Goal: Find specific page/section: Find specific page/section

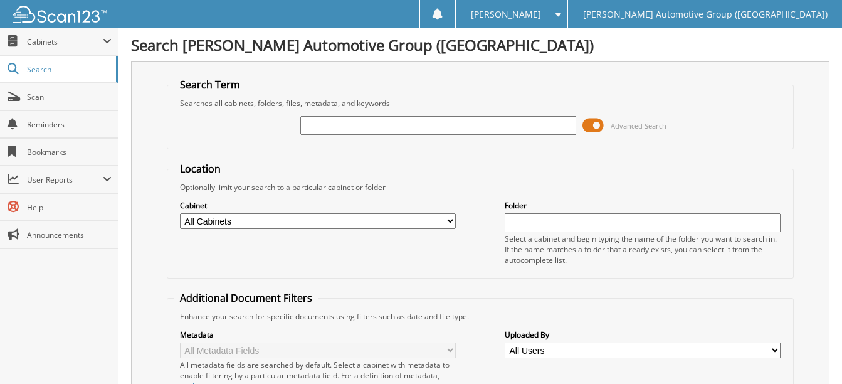
click at [319, 124] on input "text" at bounding box center [438, 125] width 276 height 19
paste input "1FMCU0GN5SUA22991"
type input "1FMCU0GN5SUA22991"
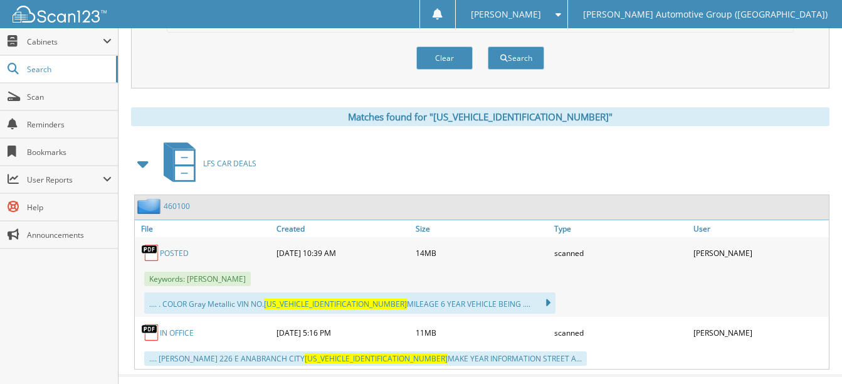
scroll to position [488, 0]
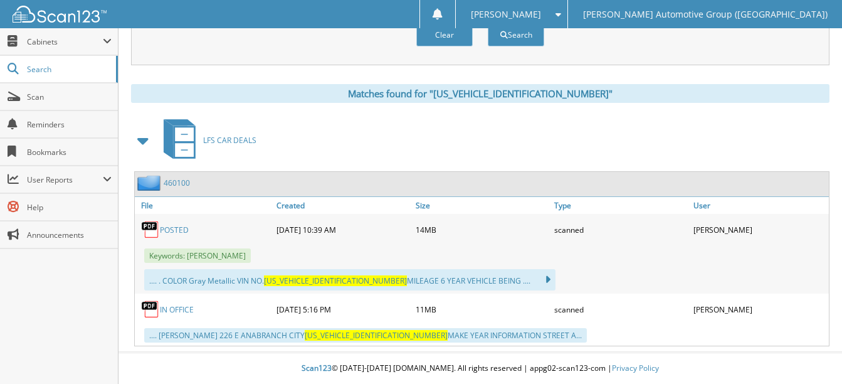
click at [182, 229] on link "POSTED" at bounding box center [174, 229] width 29 height 11
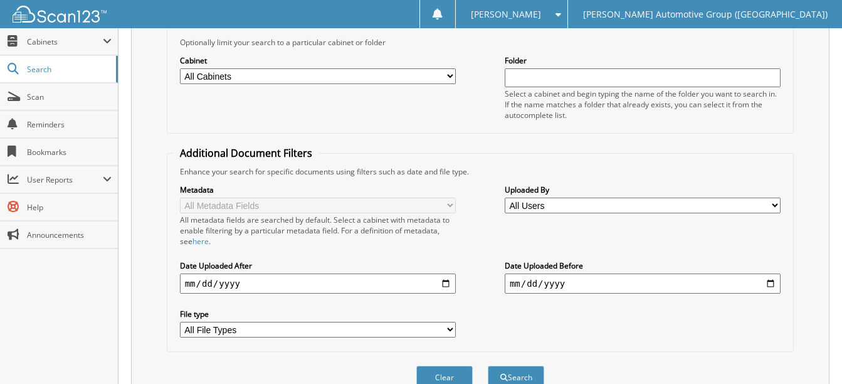
scroll to position [0, 0]
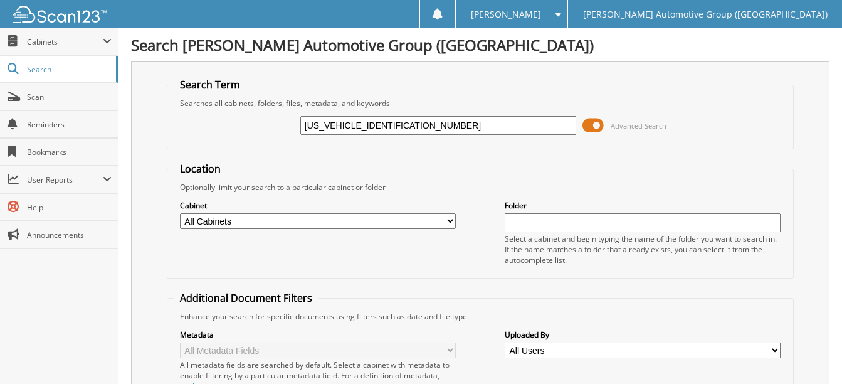
click at [431, 125] on input "[US_VEHICLE_IDENTIFICATION_NUMBER]" at bounding box center [438, 125] width 276 height 19
paste input "RLB28594"
type input "RLB28594"
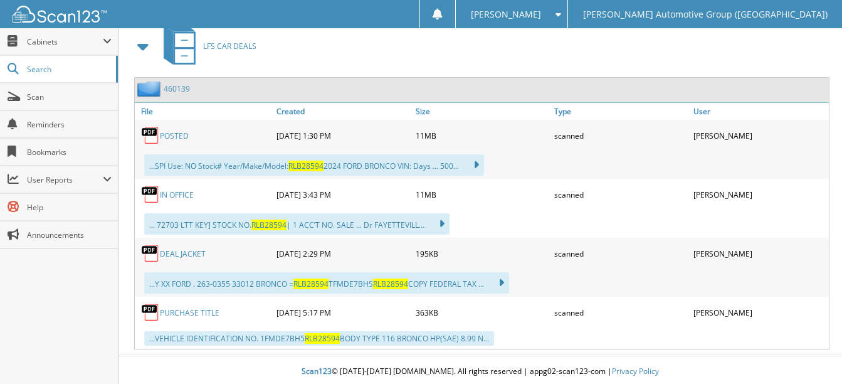
scroll to position [585, 0]
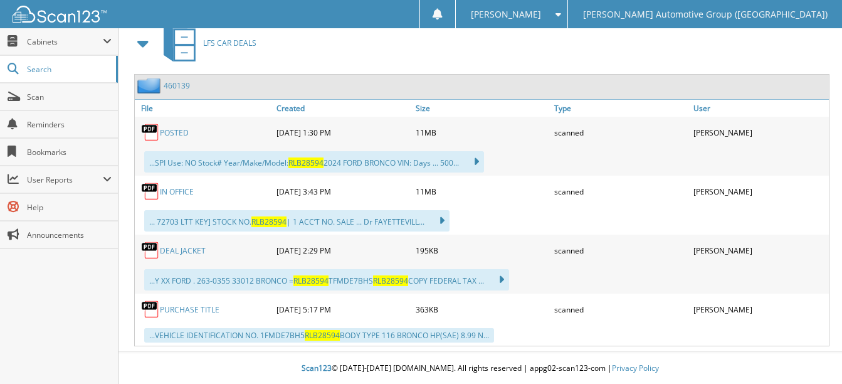
click at [178, 136] on link "POSTED" at bounding box center [174, 132] width 29 height 11
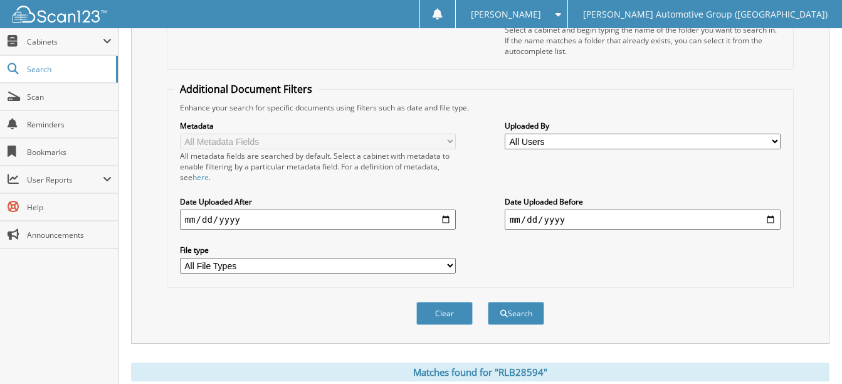
scroll to position [0, 0]
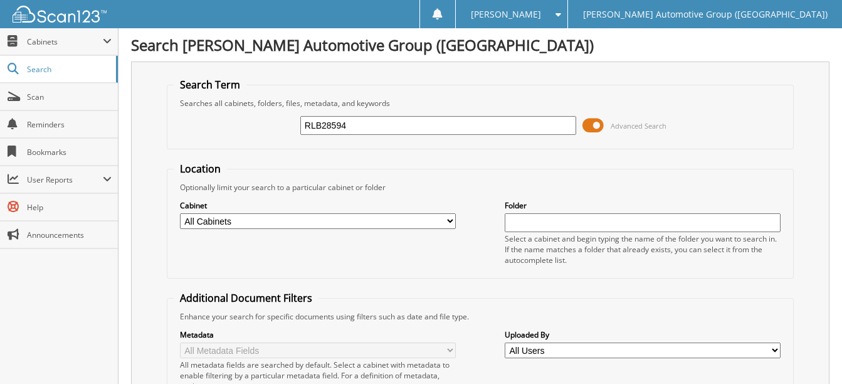
click at [351, 127] on input "RLB28594" at bounding box center [438, 125] width 276 height 19
click at [350, 127] on input "RLB28594" at bounding box center [438, 125] width 276 height 19
paste input "SUA78021"
type input "SUA78021"
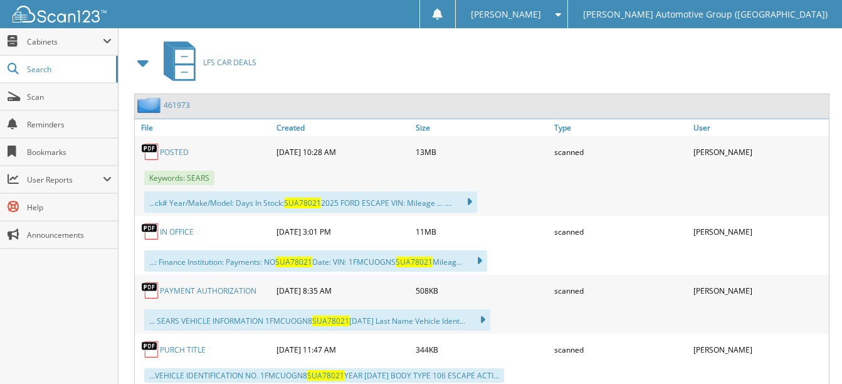
scroll to position [564, 0]
click at [184, 155] on link "POSTED" at bounding box center [174, 152] width 29 height 11
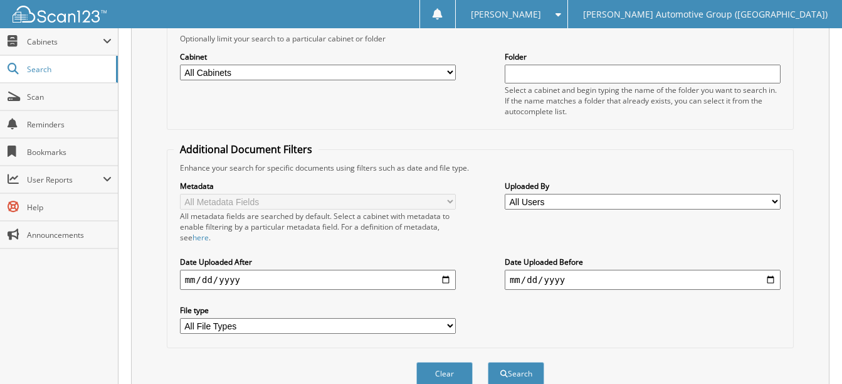
scroll to position [63, 0]
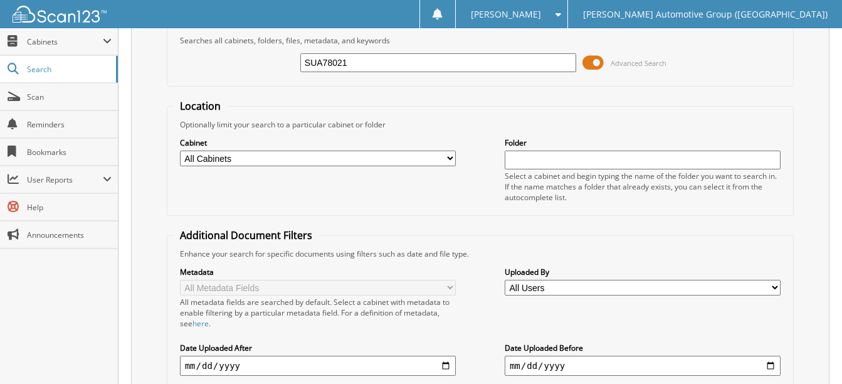
click at [354, 66] on input "SUA78021" at bounding box center [438, 62] width 276 height 19
paste input "RUB39862"
type input "RUB39862"
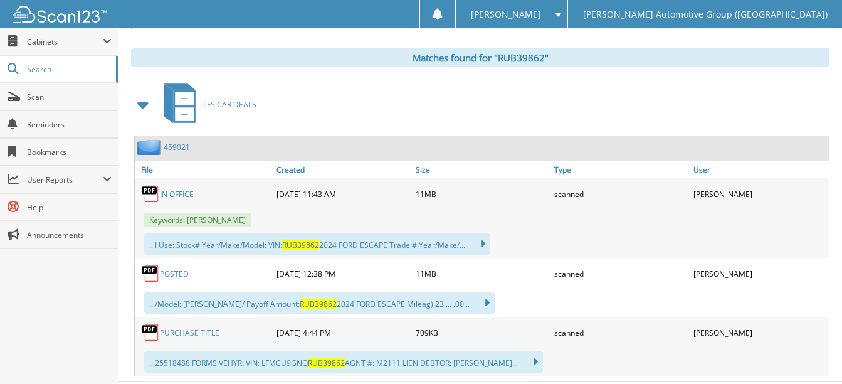
scroll to position [554, 0]
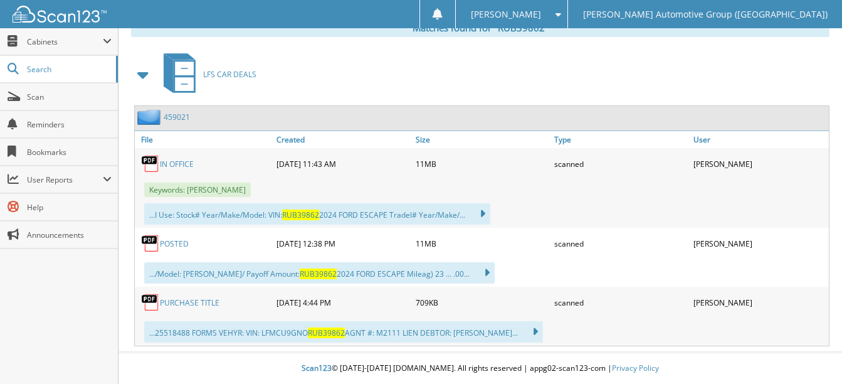
click at [173, 239] on link "POSTED" at bounding box center [174, 243] width 29 height 11
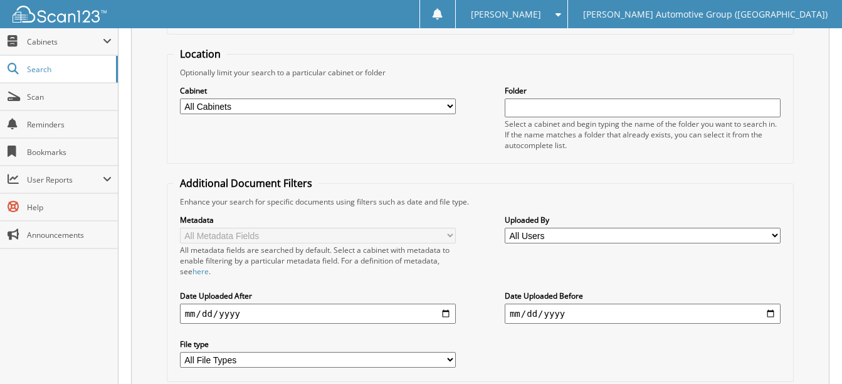
scroll to position [0, 0]
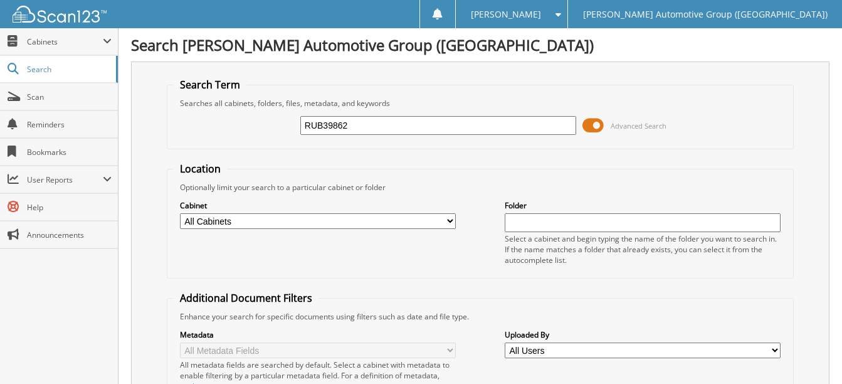
click at [371, 124] on input "RUB39862" at bounding box center [438, 125] width 276 height 19
paste input "1FMCU0MN0SUB49295"
type input "1FMCU0MN0SUB49295"
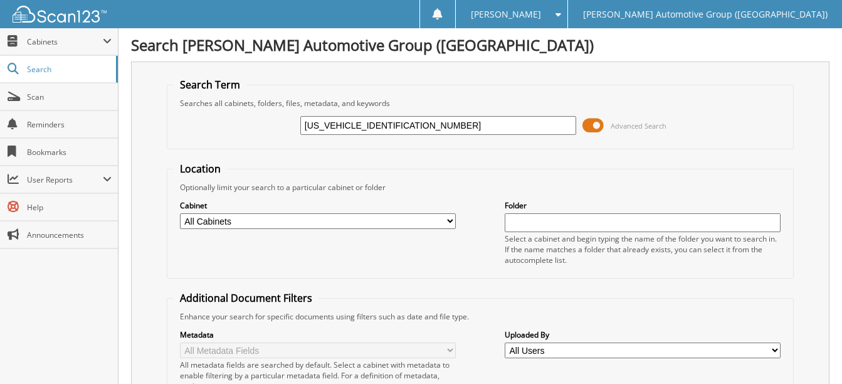
click at [359, 127] on input "1FMCU0MN0SUB49295" at bounding box center [438, 125] width 276 height 19
type input "SUB49295"
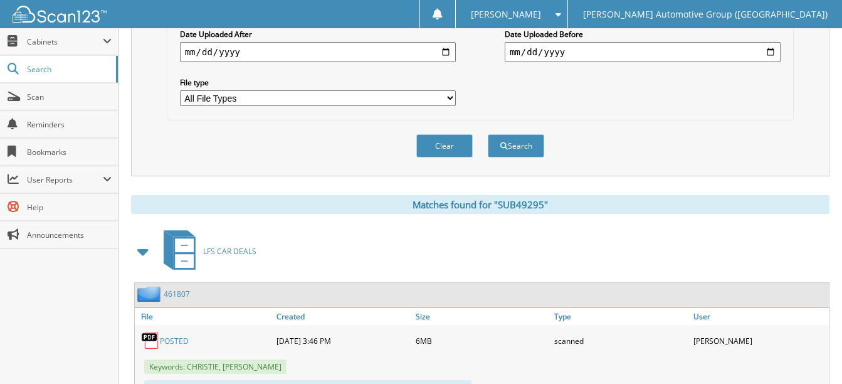
scroll to position [547, 0]
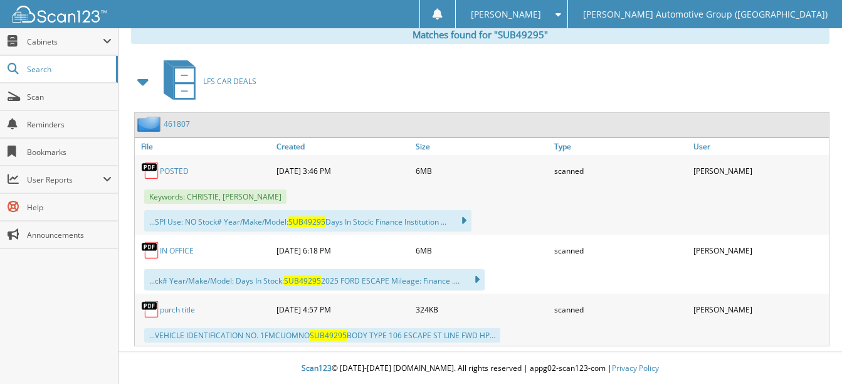
click at [187, 172] on link "POSTED" at bounding box center [174, 171] width 29 height 11
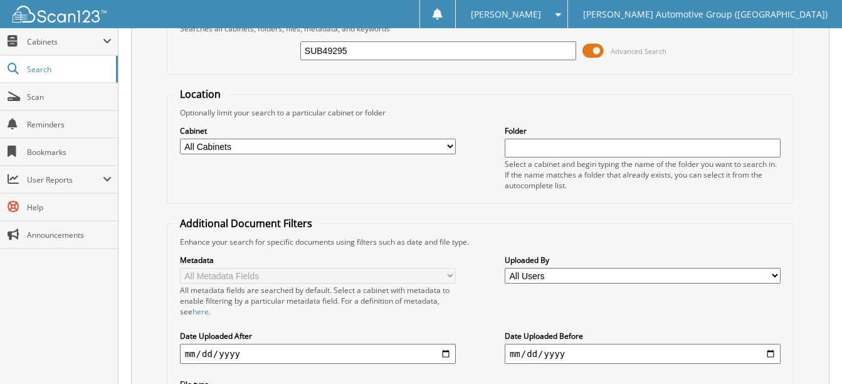
scroll to position [0, 0]
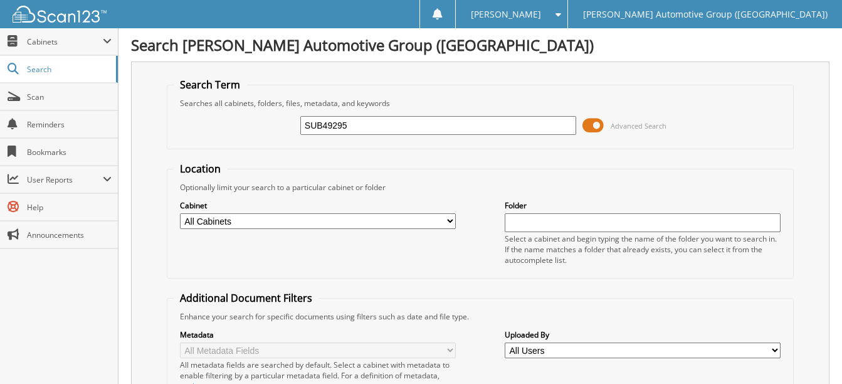
click at [354, 127] on input "SUB49295" at bounding box center [438, 125] width 276 height 19
paste input "1FT8W2BT2REF02691"
type input "1FT8W2BT2REF02691"
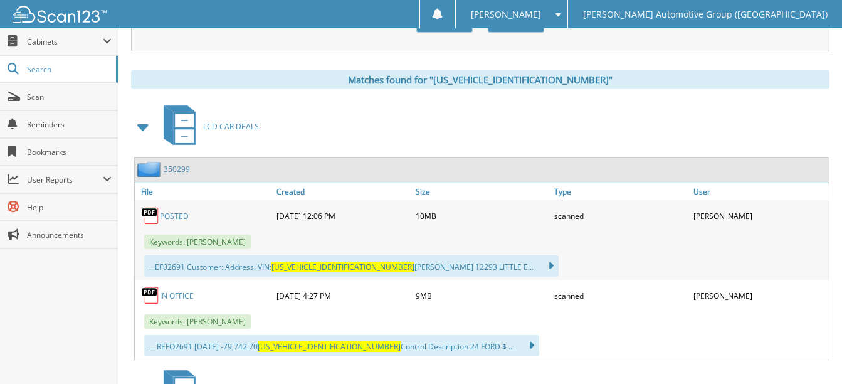
scroll to position [502, 0]
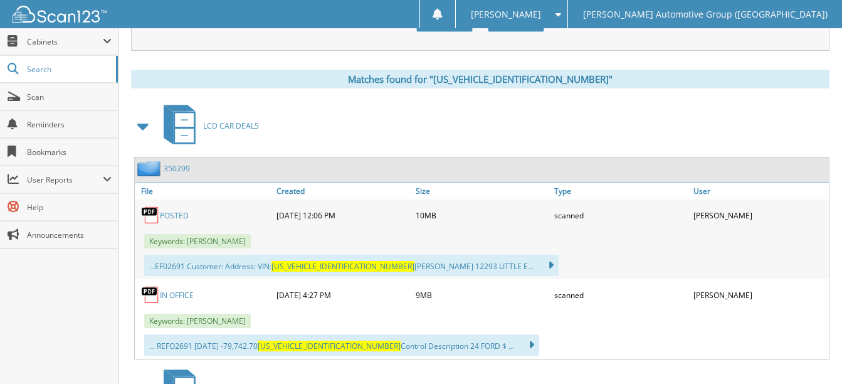
click at [175, 216] on link "POSTED" at bounding box center [174, 215] width 29 height 11
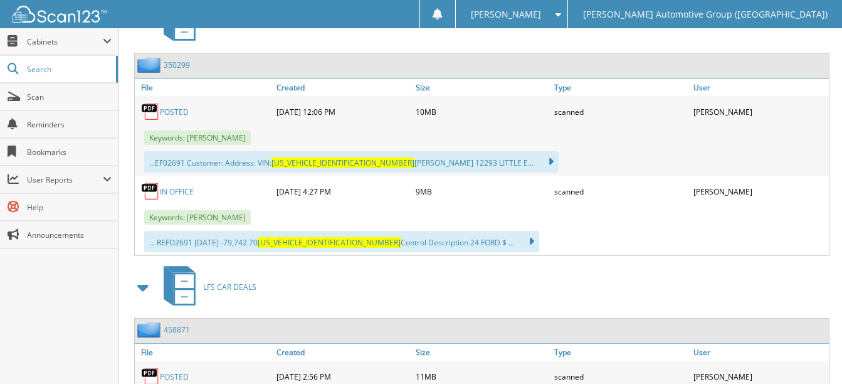
scroll to position [627, 0]
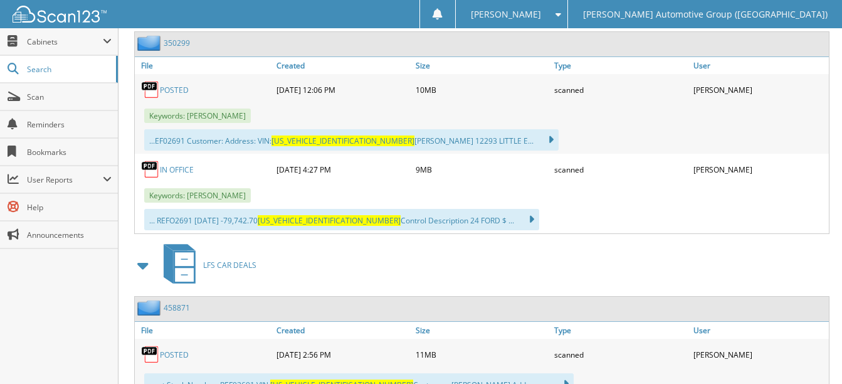
click at [176, 169] on link "IN OFFICE" at bounding box center [177, 169] width 34 height 11
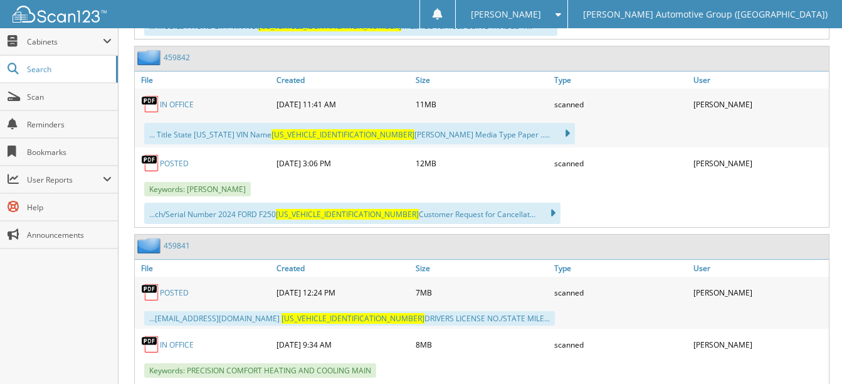
scroll to position [1066, 0]
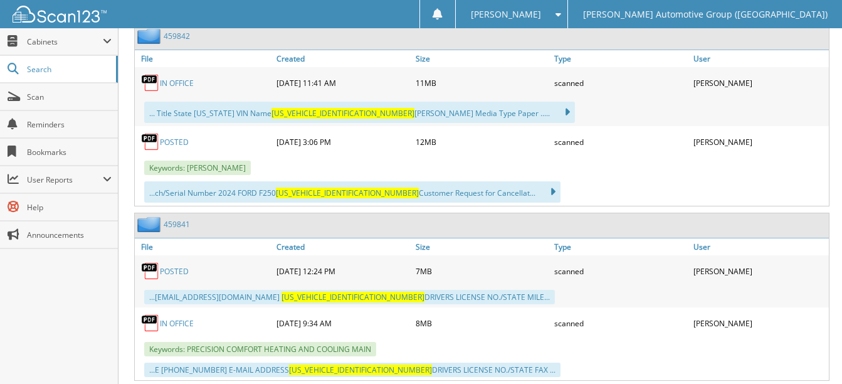
click at [182, 82] on link "IN OFFICE" at bounding box center [177, 83] width 34 height 11
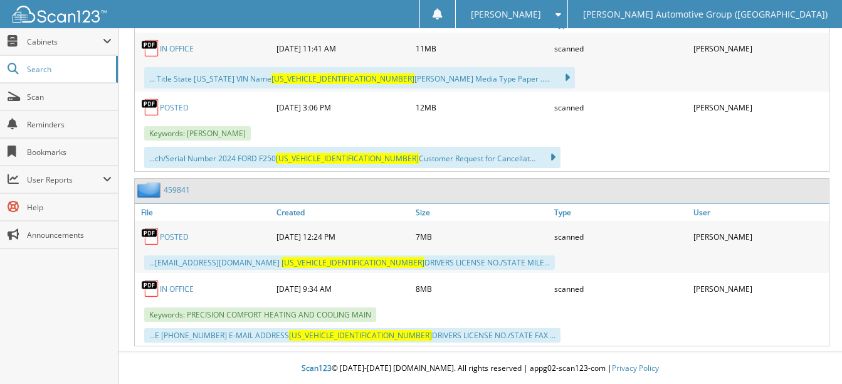
click at [182, 103] on link "POSTED" at bounding box center [174, 107] width 29 height 11
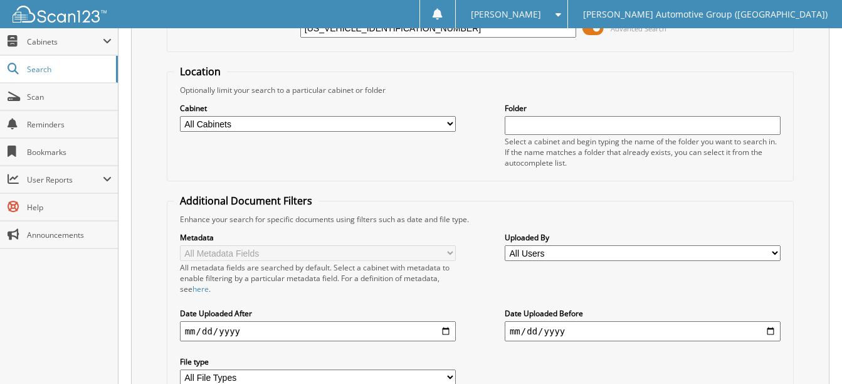
scroll to position [0, 0]
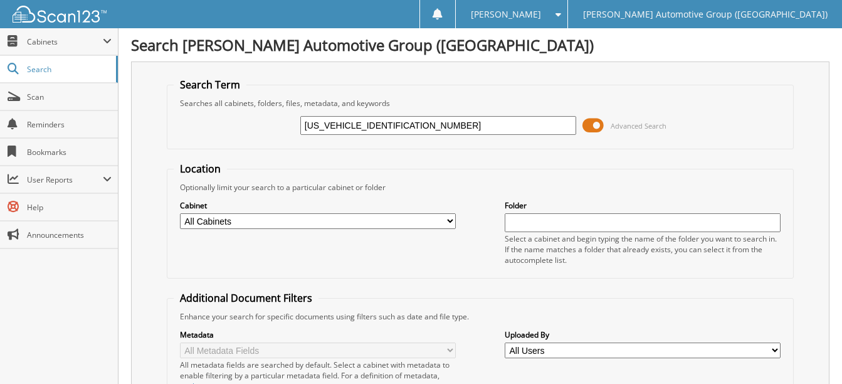
click at [408, 128] on input "1FT8W2BT2REF02691" at bounding box center [438, 125] width 276 height 19
click at [408, 129] on input "1FT8W2BT2REF02691" at bounding box center [438, 125] width 276 height 19
paste input "MWK8HC6SGB17492"
type input "[US_VEHICLE_IDENTIFICATION_NUMBER]"
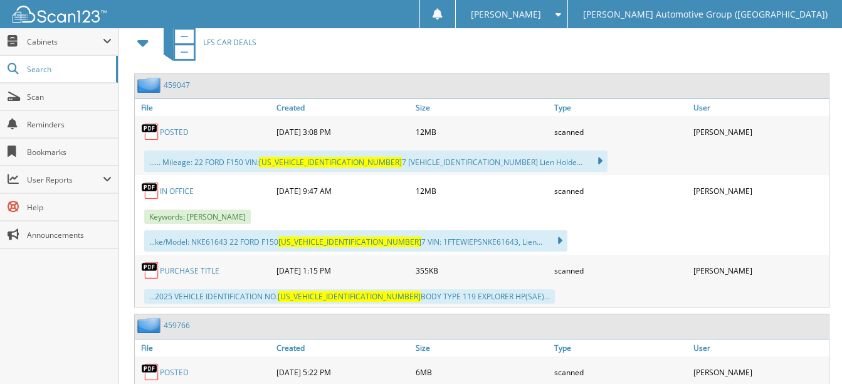
scroll to position [564, 0]
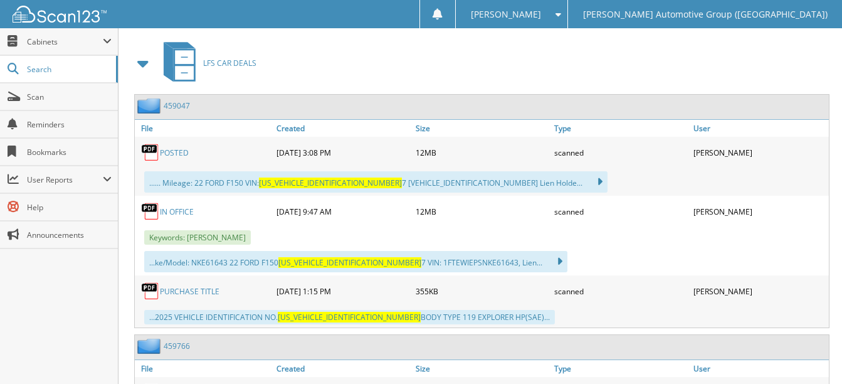
click at [168, 154] on link "POSTED" at bounding box center [174, 152] width 29 height 11
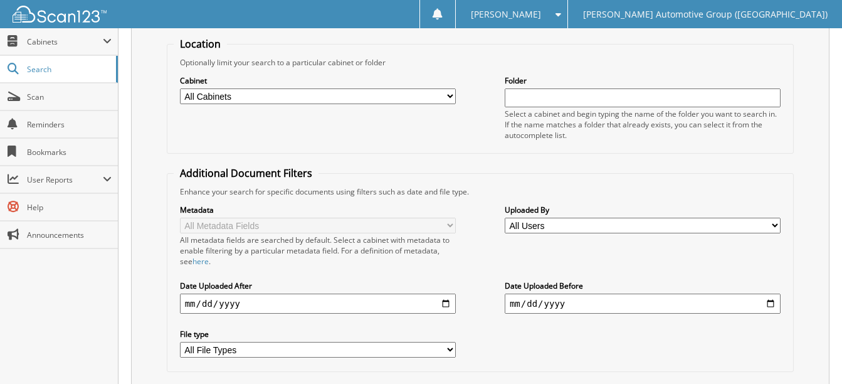
scroll to position [0, 0]
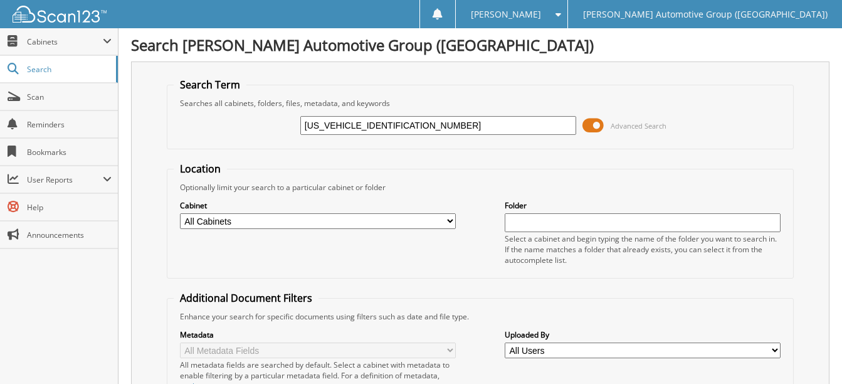
click at [423, 130] on input "[US_VEHICLE_IDENTIFICATION_NUMBER]" at bounding box center [438, 125] width 276 height 19
paste input "JU1J81REB01630"
type input "[US_VEHICLE_IDENTIFICATION_NUMBER]"
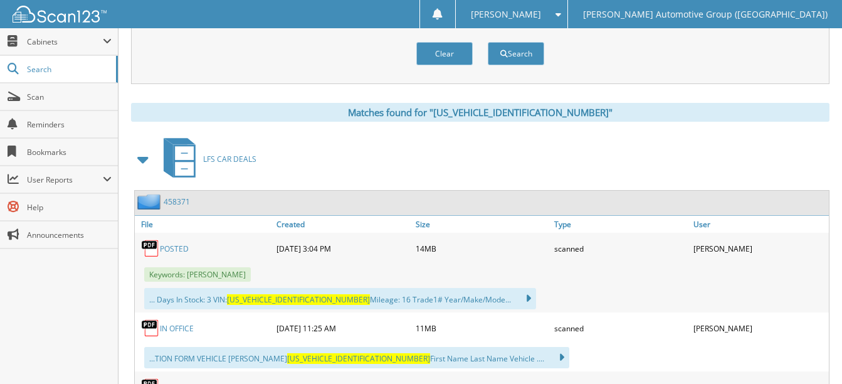
scroll to position [502, 0]
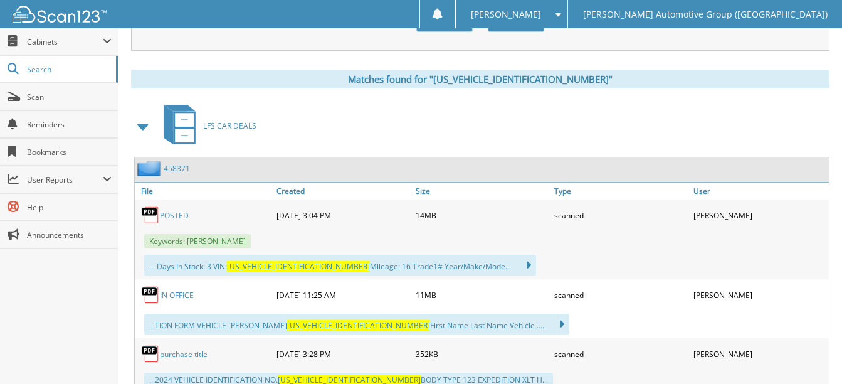
click at [171, 220] on link "POSTED" at bounding box center [174, 215] width 29 height 11
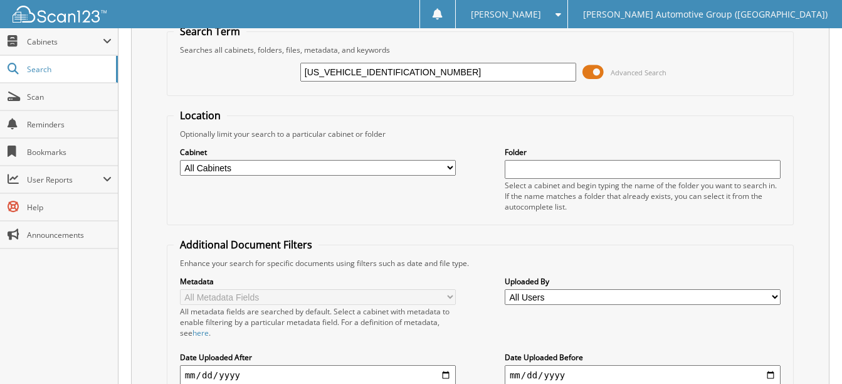
scroll to position [0, 0]
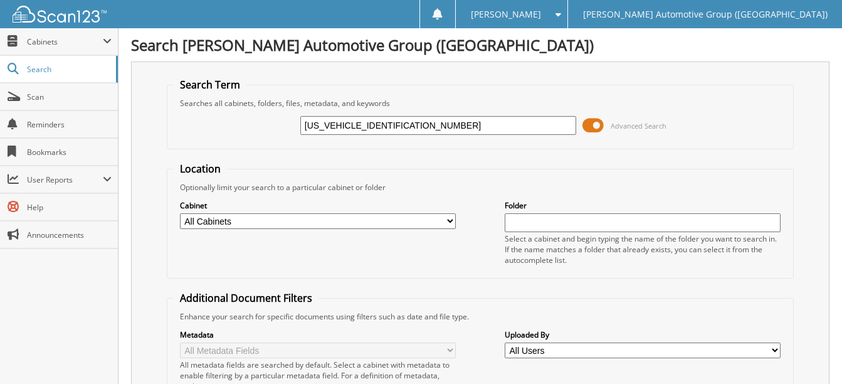
click at [426, 124] on input "1FMJU1J81REB01630" at bounding box center [438, 125] width 276 height 19
click at [428, 125] on input "1FMJU1J81REB01630" at bounding box center [438, 125] width 276 height 19
paste input "TFW3L53SFB26838"
type input "1FTFW3L53SFB26838"
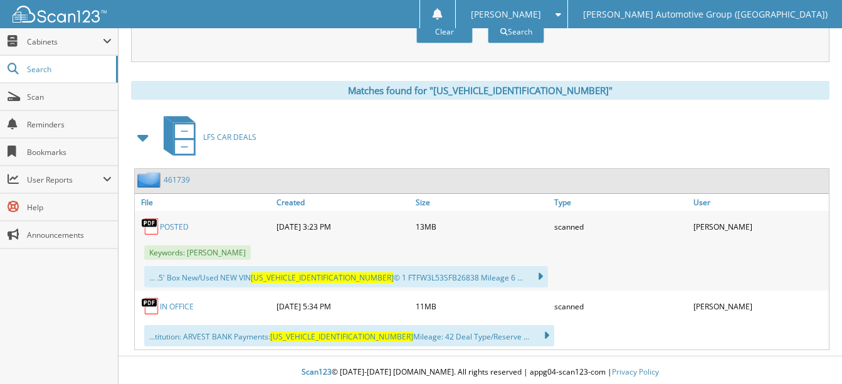
scroll to position [495, 0]
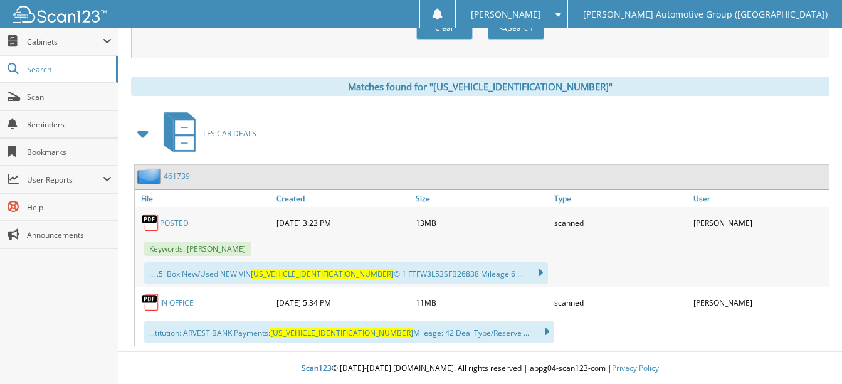
click at [183, 226] on link "POSTED" at bounding box center [174, 223] width 29 height 11
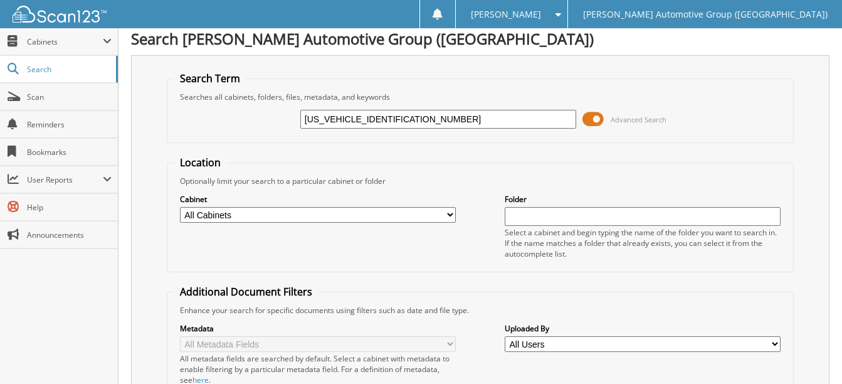
scroll to position [0, 0]
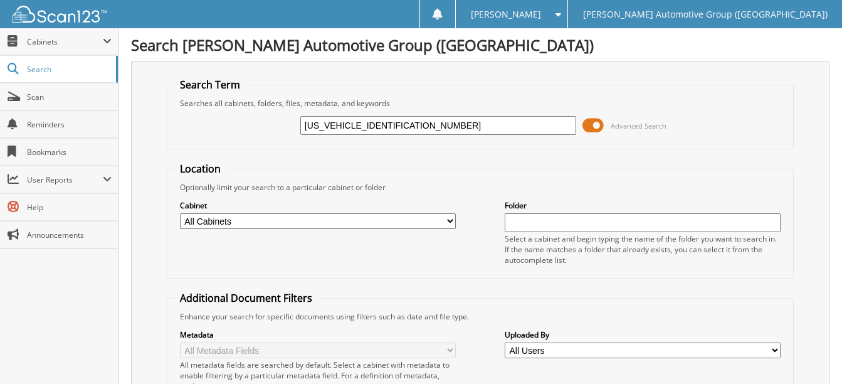
click at [396, 124] on input "[US_VEHICLE_IDENTIFICATION_NUMBER]" at bounding box center [438, 125] width 276 height 19
paste input "ER4KH3RLE43213"
type input "1FTER4KH3RLE43213"
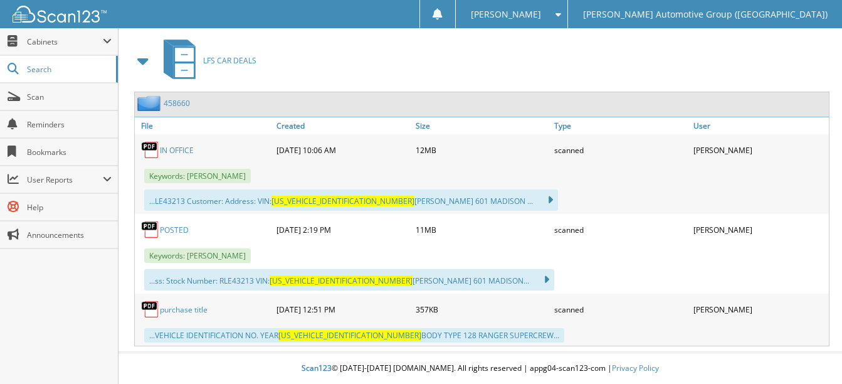
scroll to position [567, 0]
click at [179, 228] on link "POSTED" at bounding box center [174, 229] width 29 height 11
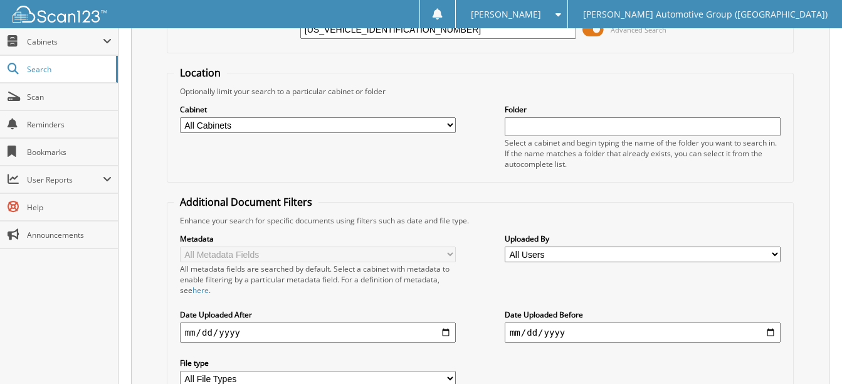
scroll to position [0, 0]
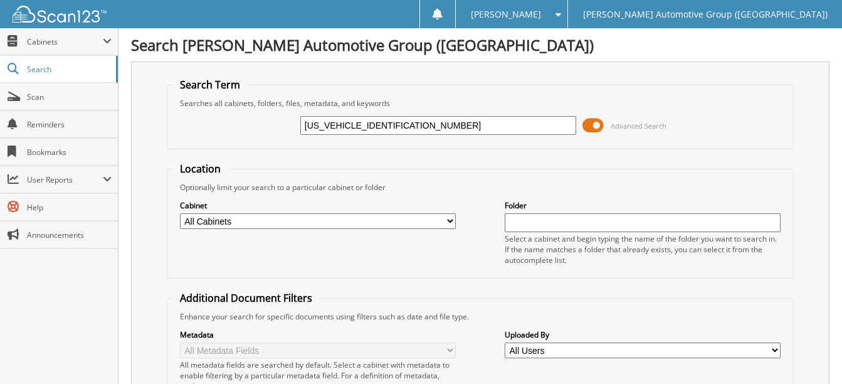
click at [413, 124] on input "[US_VEHICLE_IDENTIFICATION_NUMBER]" at bounding box center [438, 125] width 276 height 19
paste input "MJU1M86REB13784"
type input "[US_VEHICLE_IDENTIFICATION_NUMBER]"
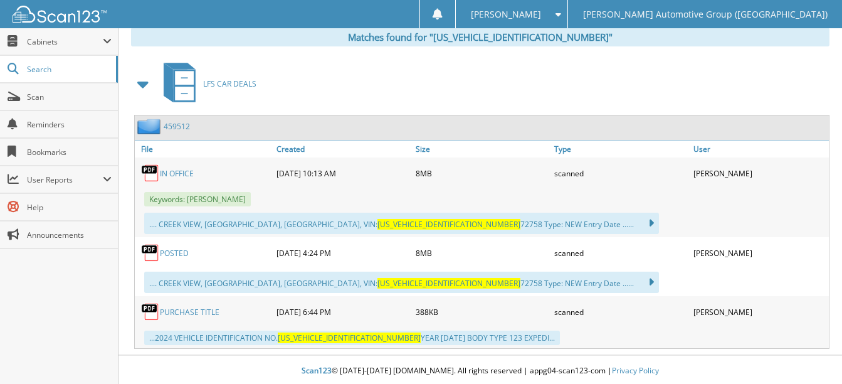
scroll to position [547, 0]
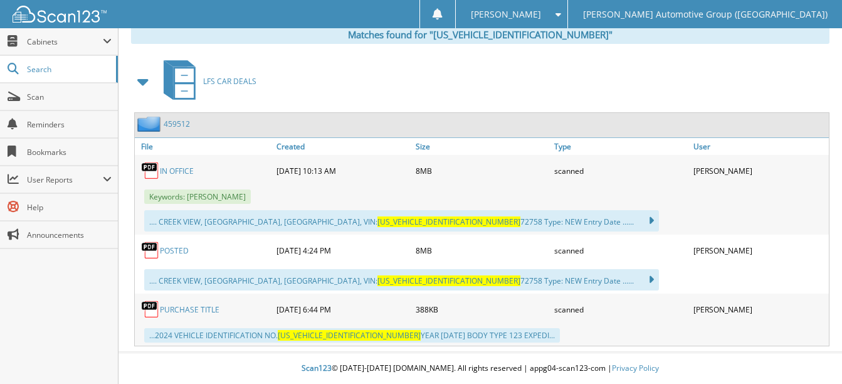
click at [174, 253] on link "POSTED" at bounding box center [174, 250] width 29 height 11
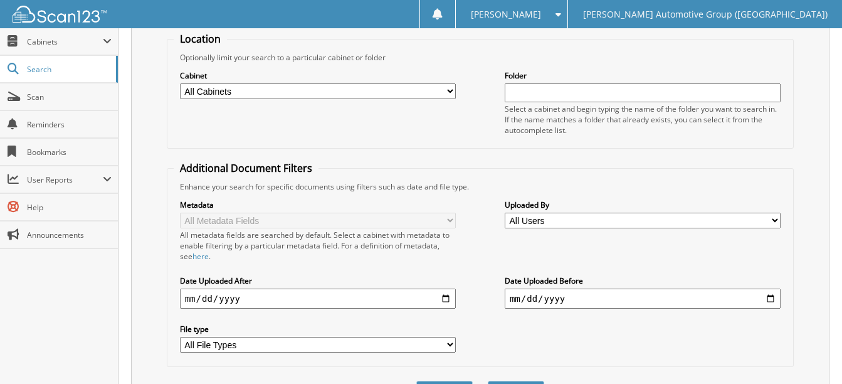
scroll to position [0, 0]
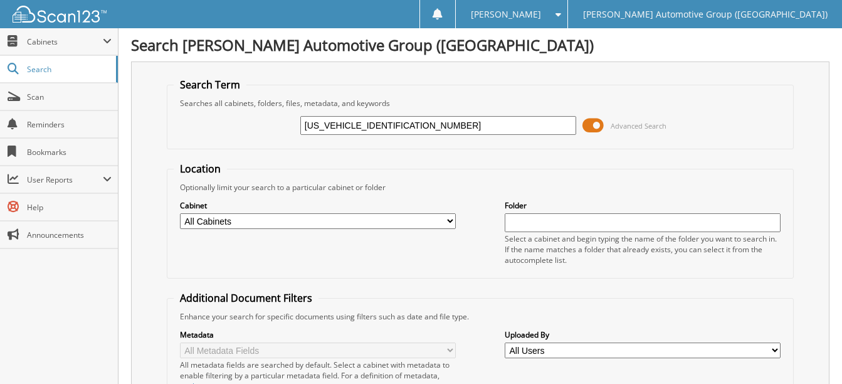
click at [408, 124] on input "[US_VEHICLE_IDENTIFICATION_NUMBER]" at bounding box center [438, 125] width 276 height 19
paste input "T8W3BT6REF98007"
type input "[US_VEHICLE_IDENTIFICATION_NUMBER]"
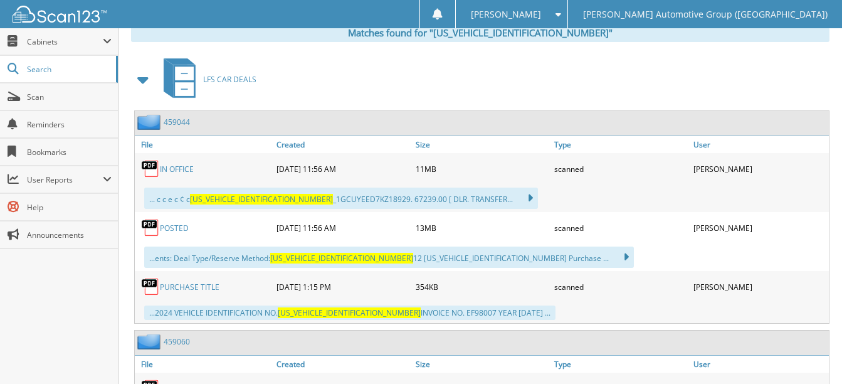
scroll to position [564, 0]
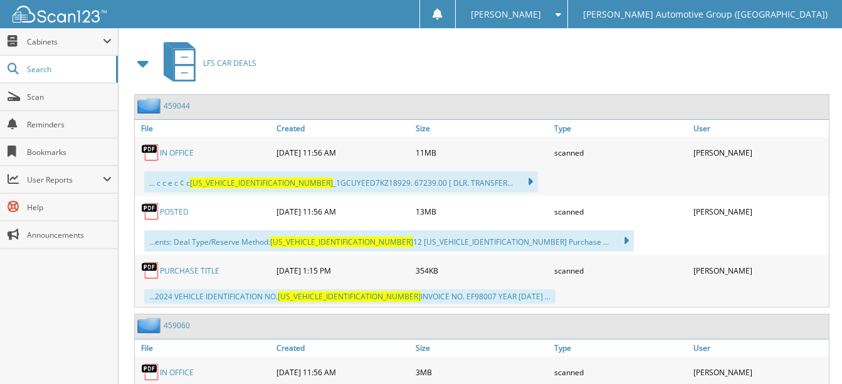
click at [184, 214] on link "POSTED" at bounding box center [174, 211] width 29 height 11
